Goal: Find specific page/section: Find specific page/section

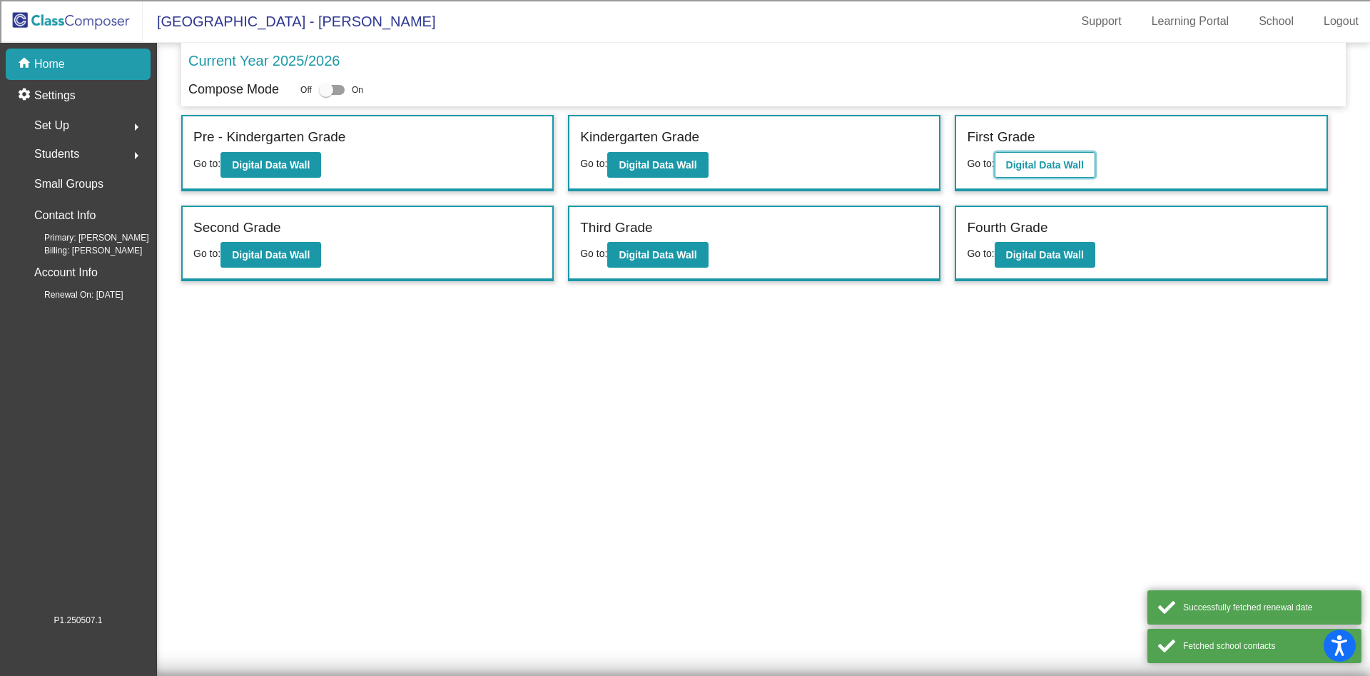
click at [1042, 167] on b "Digital Data Wall" at bounding box center [1045, 164] width 78 height 11
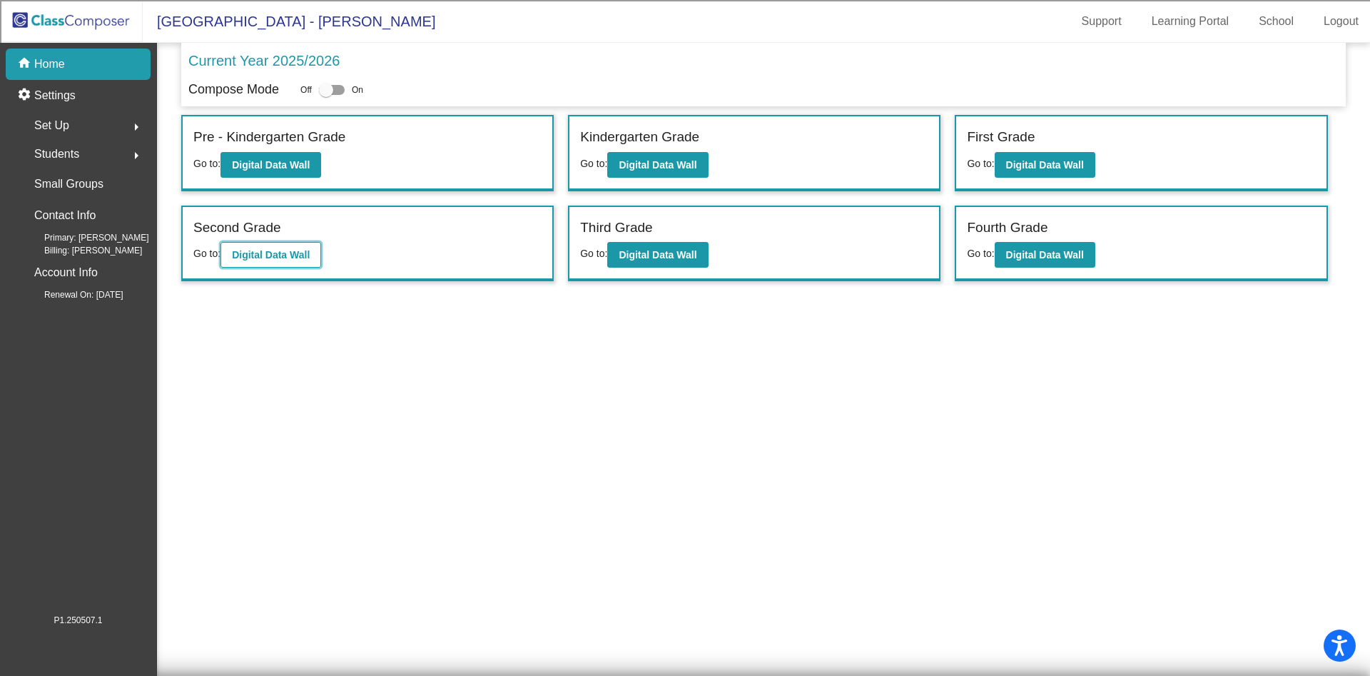
click at [299, 257] on b "Digital Data Wall" at bounding box center [271, 254] width 78 height 11
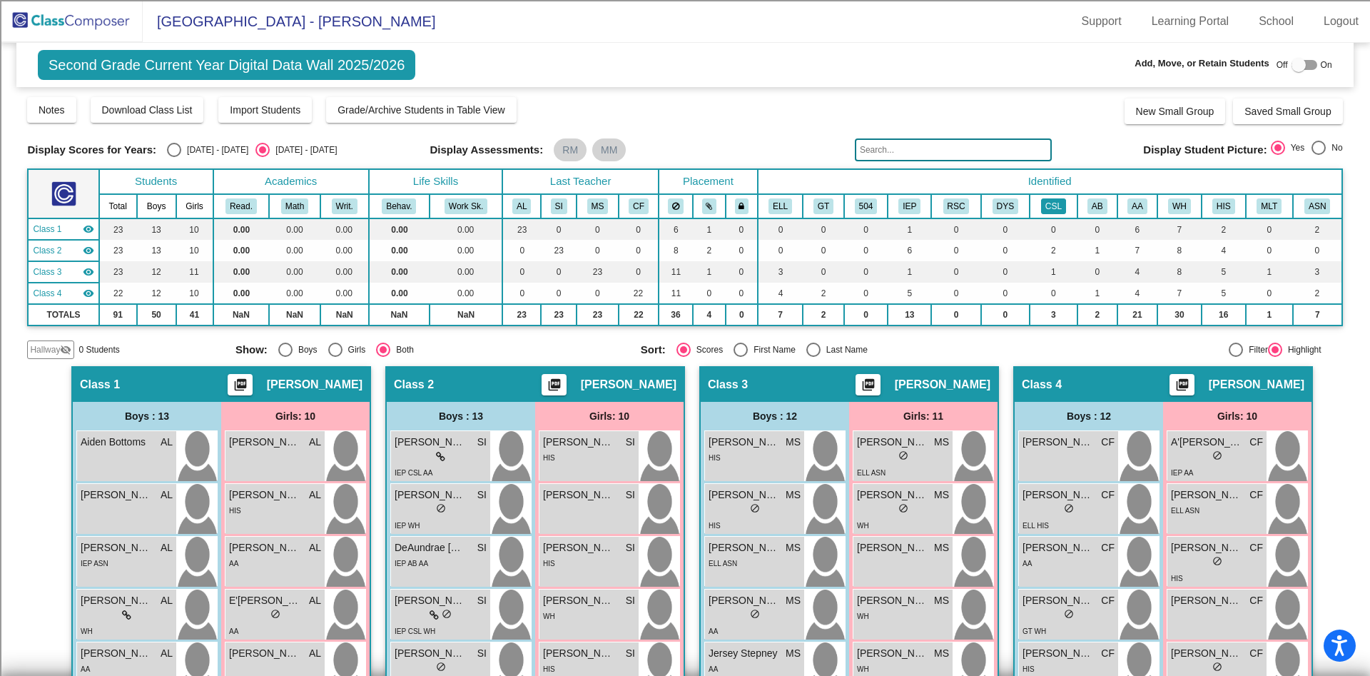
click at [1047, 205] on button "CSL" at bounding box center [1053, 206] width 25 height 16
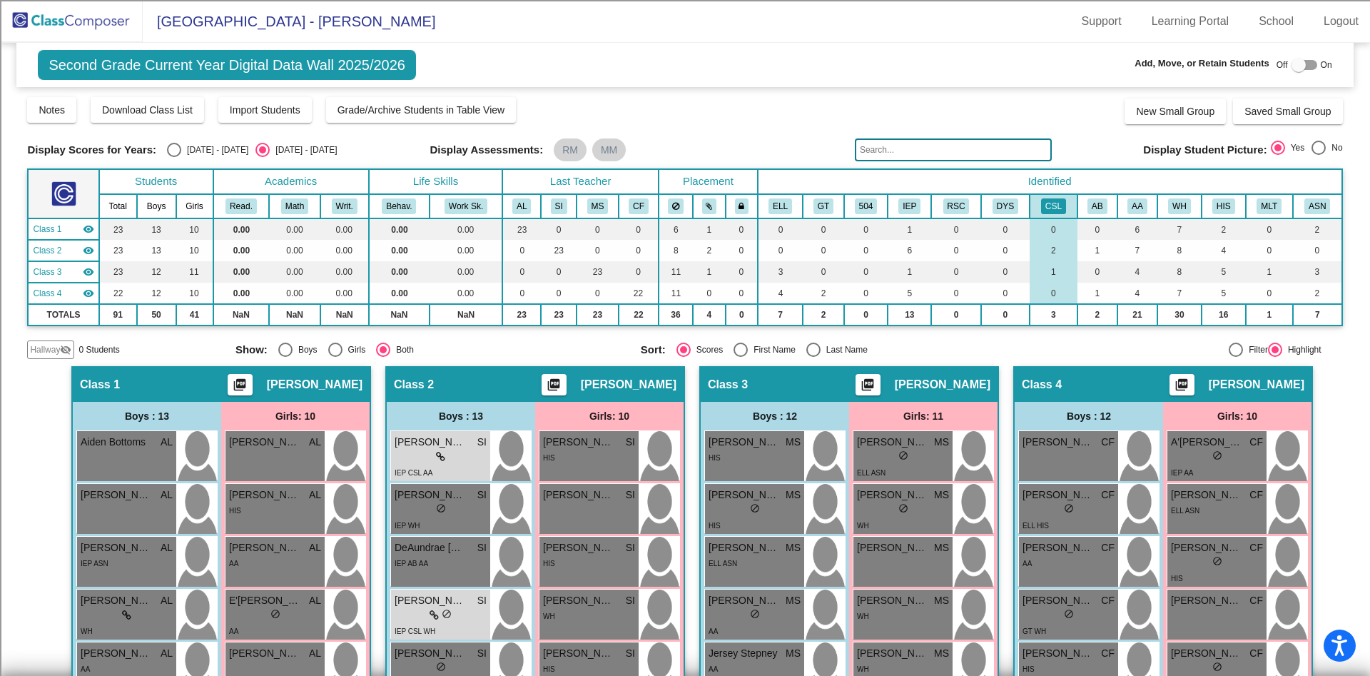
scroll to position [464, 0]
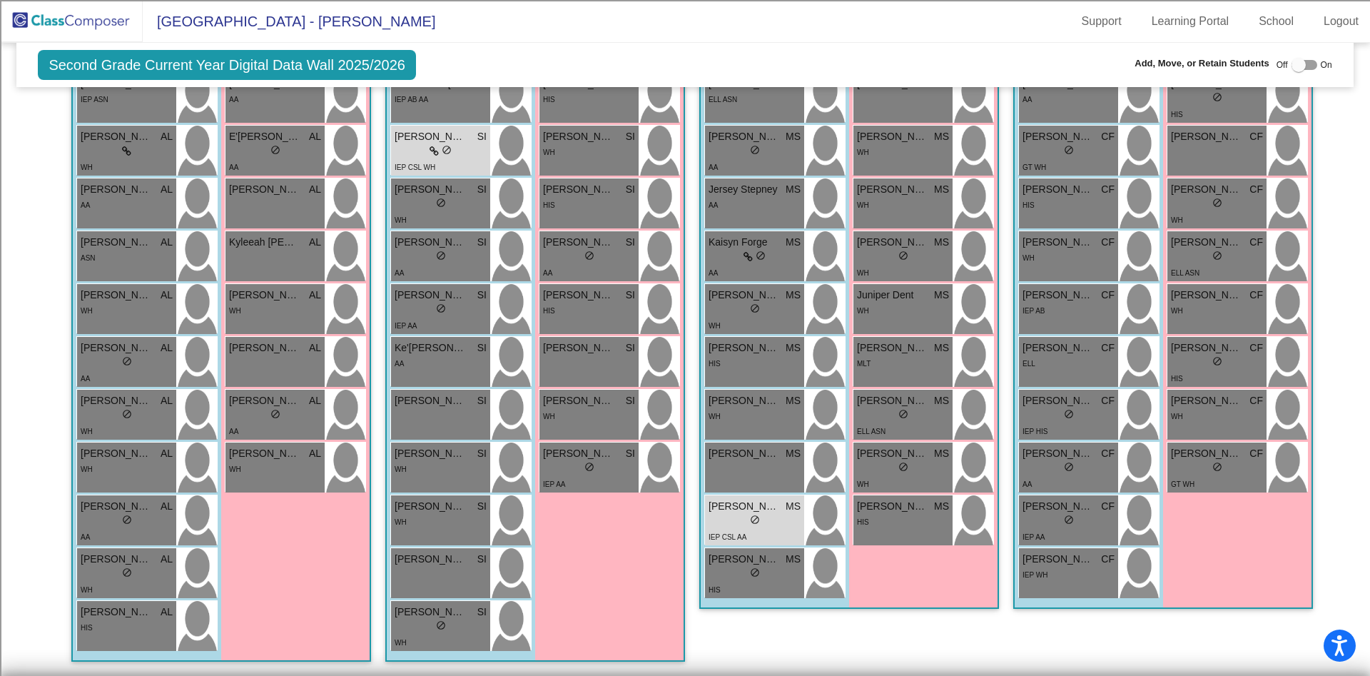
drag, startPoint x: 707, startPoint y: 404, endPoint x: 713, endPoint y: 385, distance: 19.4
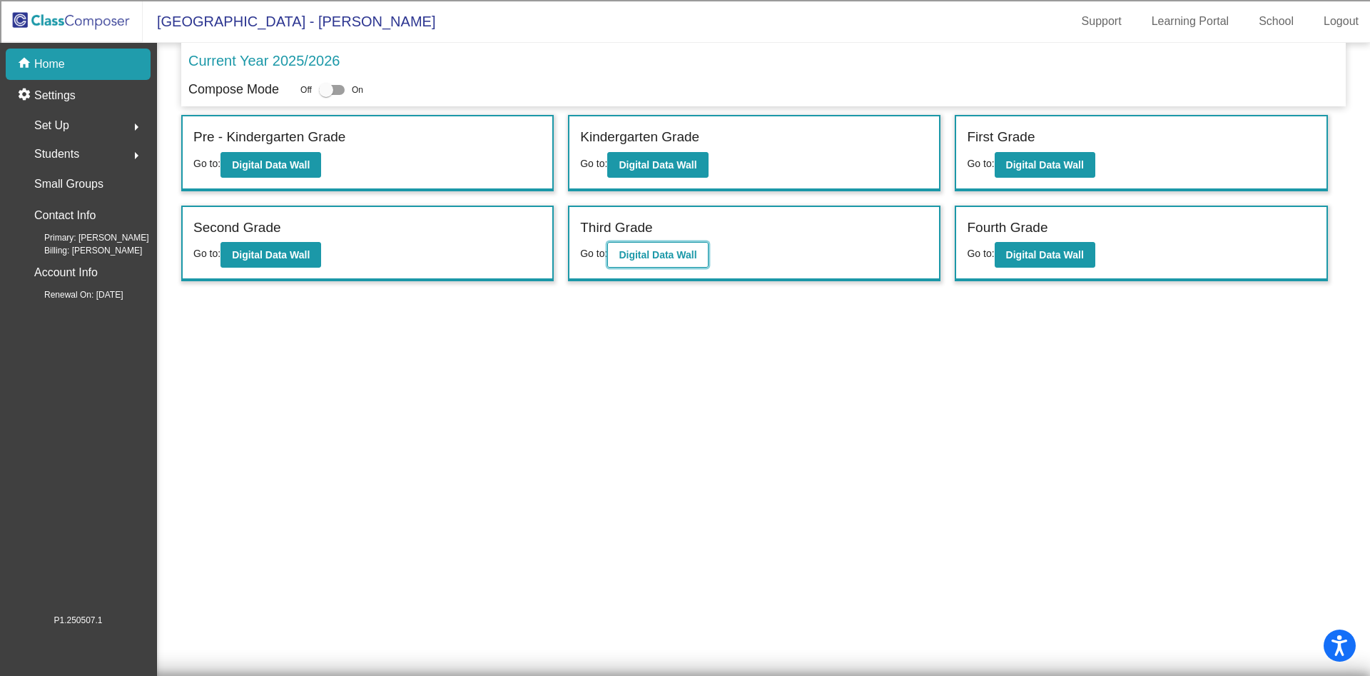
click at [666, 258] on b "Digital Data Wall" at bounding box center [658, 254] width 78 height 11
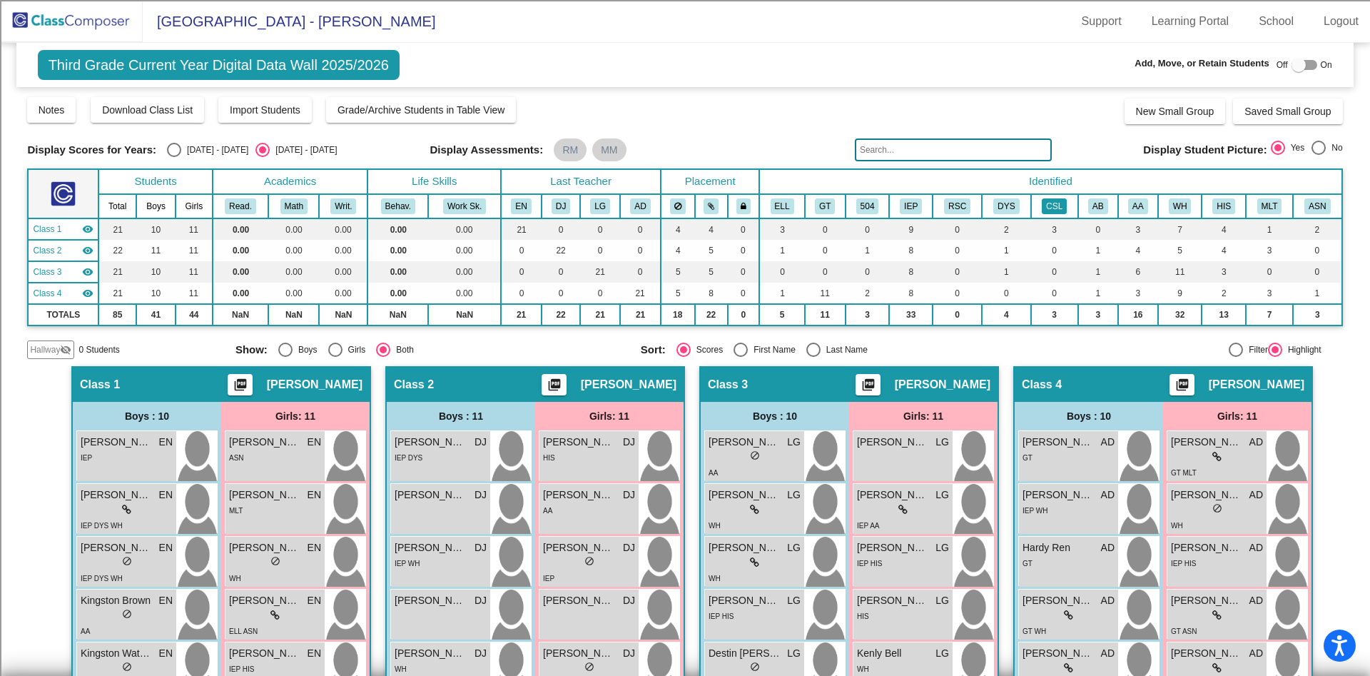
click at [1042, 205] on button "CSL" at bounding box center [1054, 206] width 25 height 16
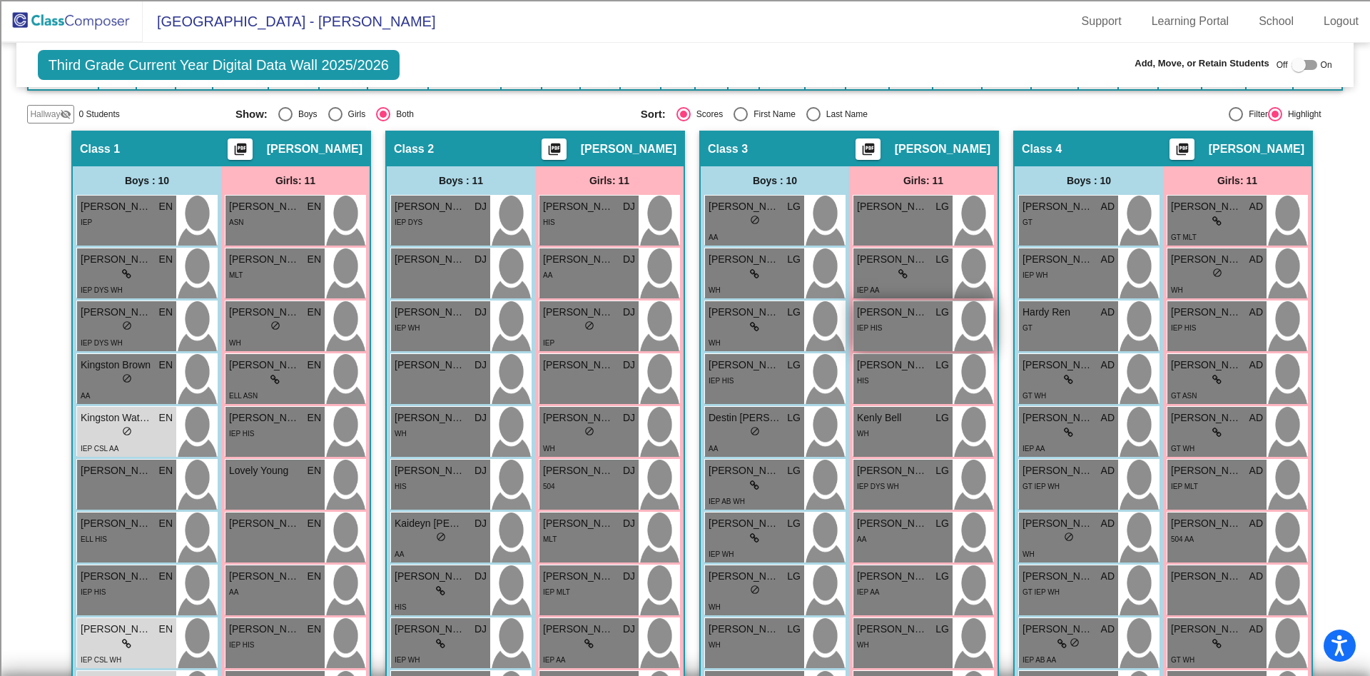
scroll to position [358, 0]
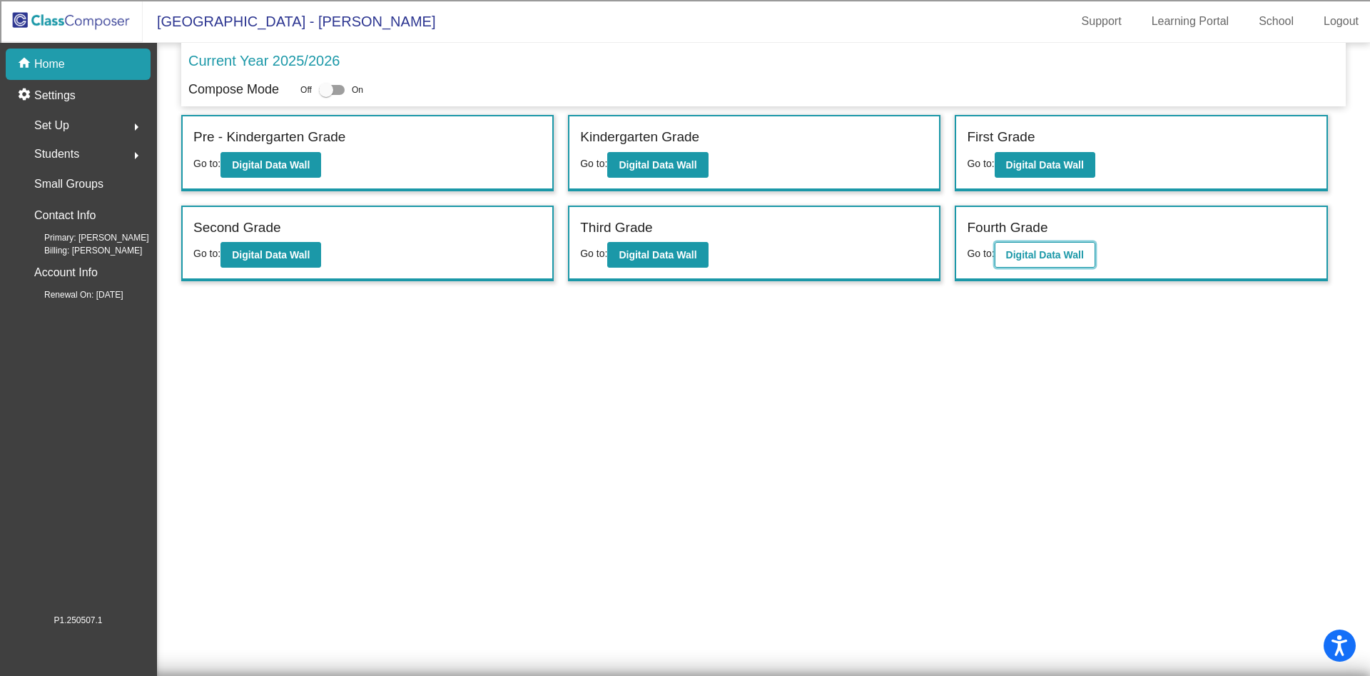
click at [1032, 259] on b "Digital Data Wall" at bounding box center [1045, 254] width 78 height 11
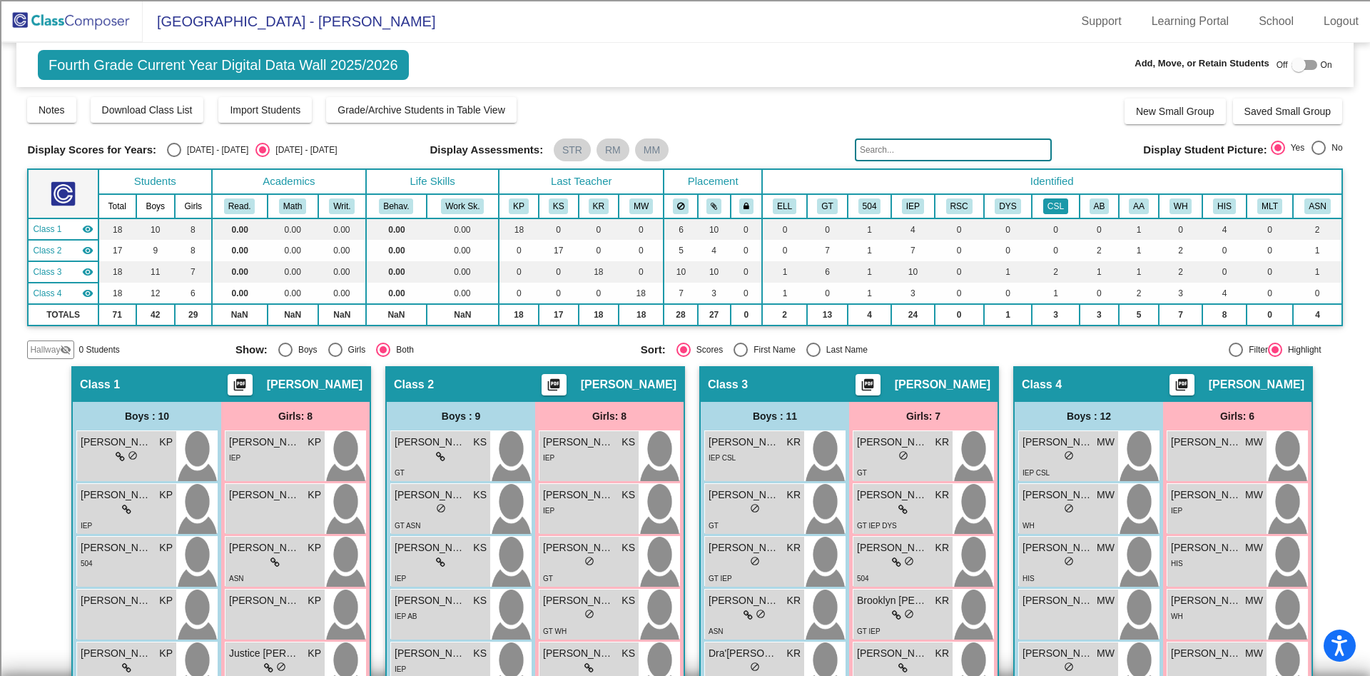
click at [1052, 200] on button "CSL" at bounding box center [1055, 206] width 25 height 16
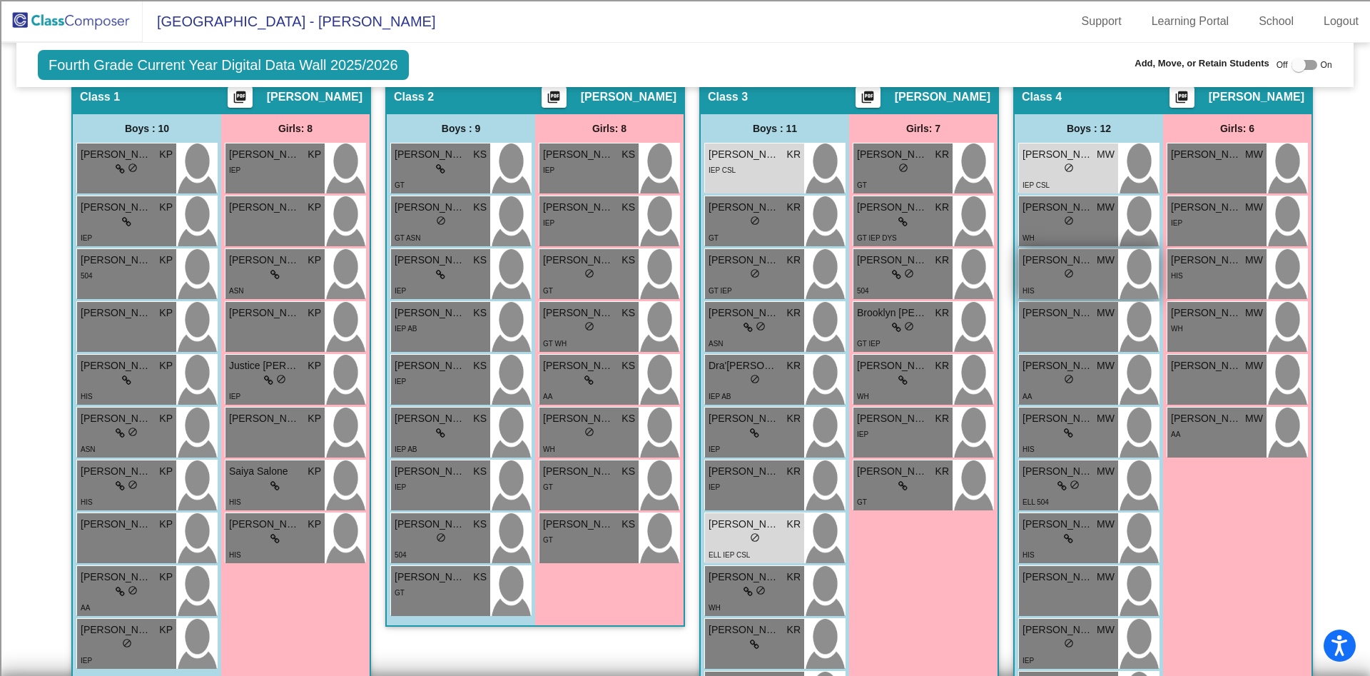
scroll to position [321, 0]
